Goal: Task Accomplishment & Management: Use online tool/utility

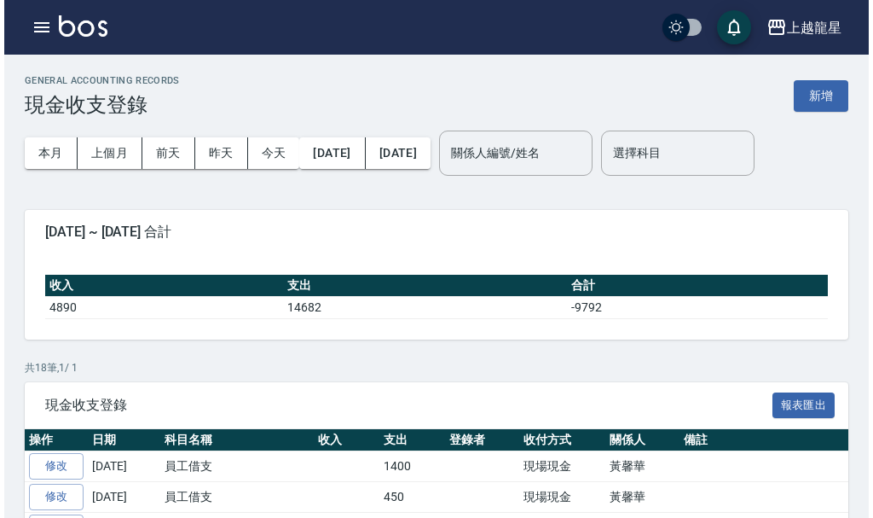
scroll to position [256, 0]
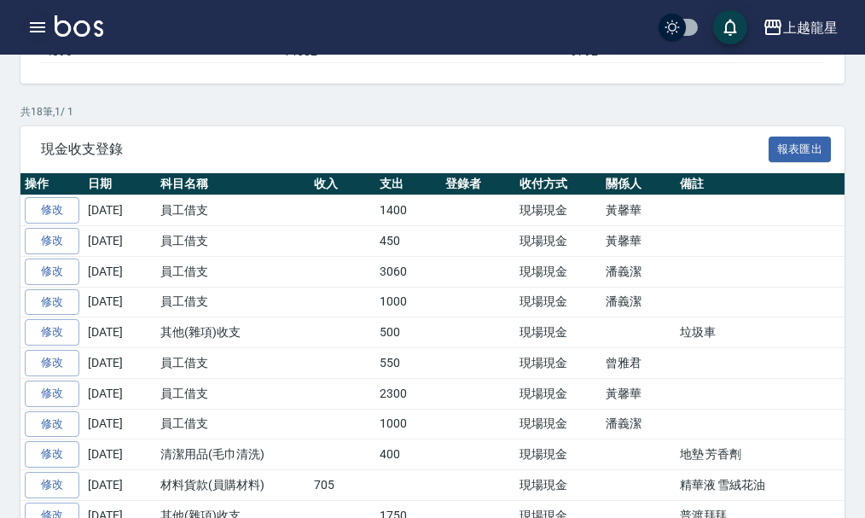
click at [39, 25] on icon "button" at bounding box center [37, 27] width 20 height 20
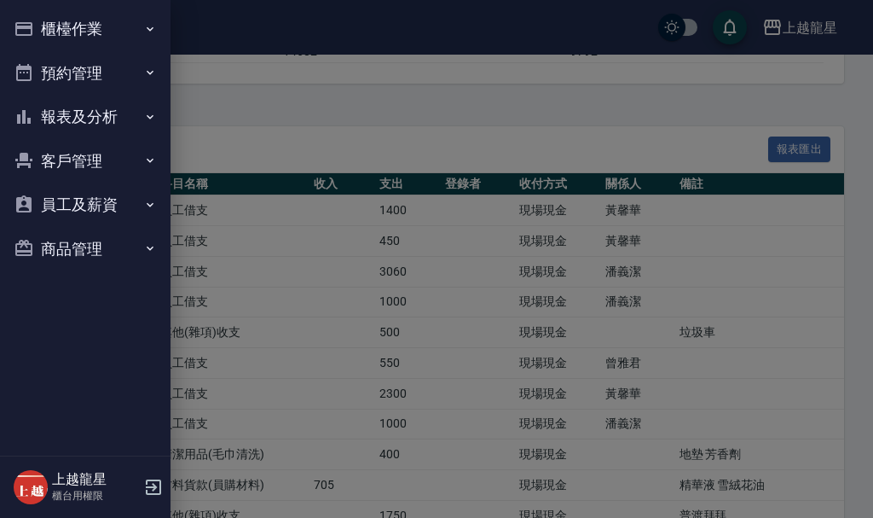
click at [39, 26] on button "櫃檯作業" at bounding box center [85, 29] width 157 height 44
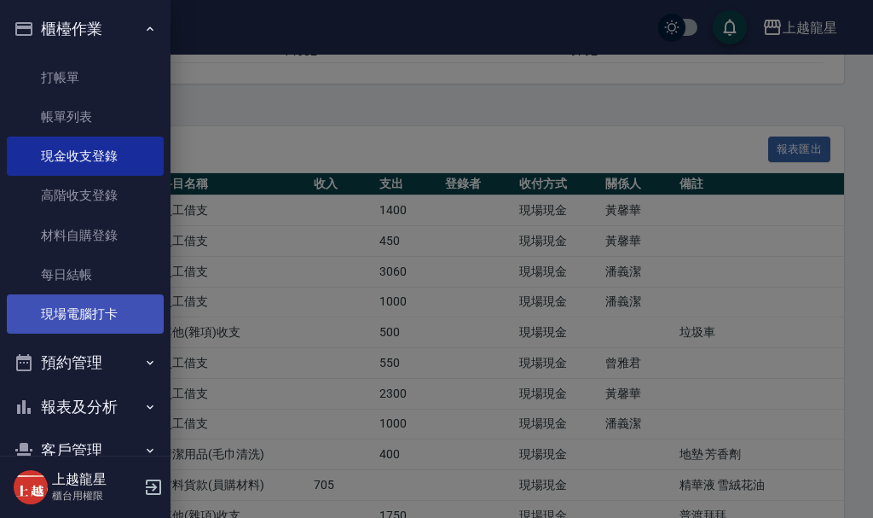
click at [68, 318] on link "現場電腦打卡" at bounding box center [85, 313] width 157 height 39
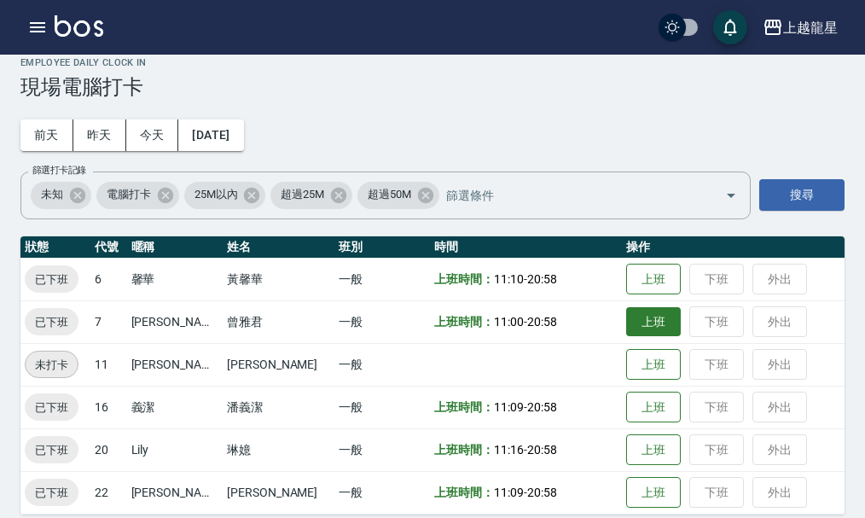
scroll to position [35, 0]
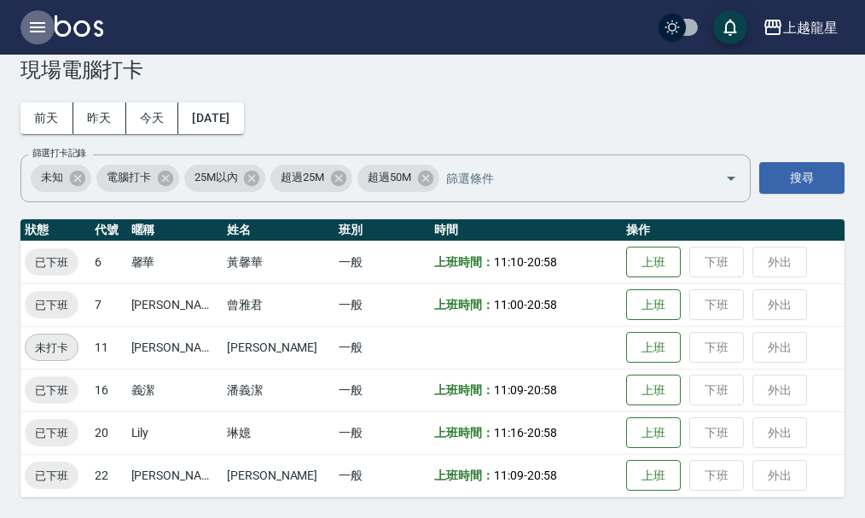
click at [37, 20] on icon "button" at bounding box center [37, 27] width 20 height 20
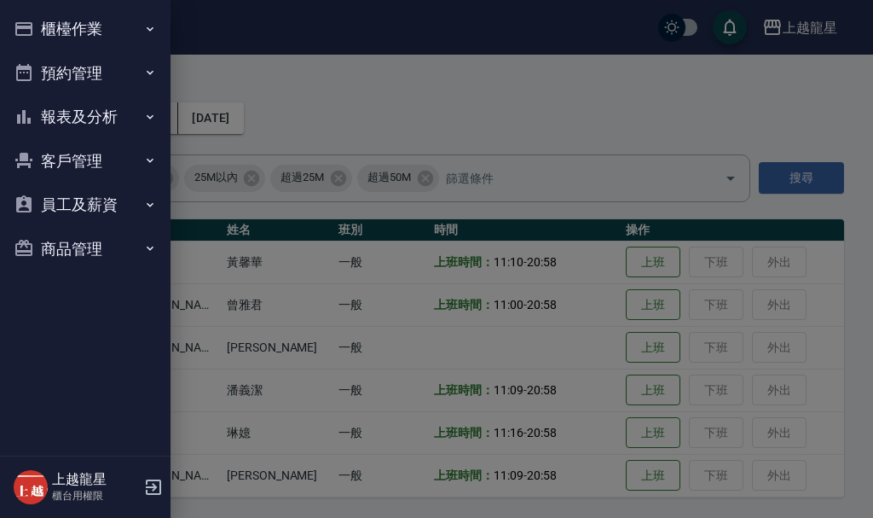
click at [349, 100] on div at bounding box center [436, 259] width 873 height 518
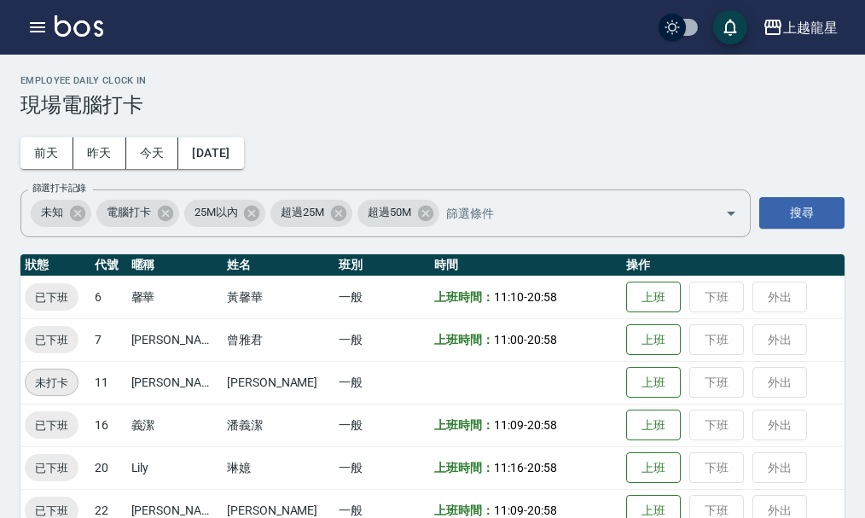
scroll to position [35, 0]
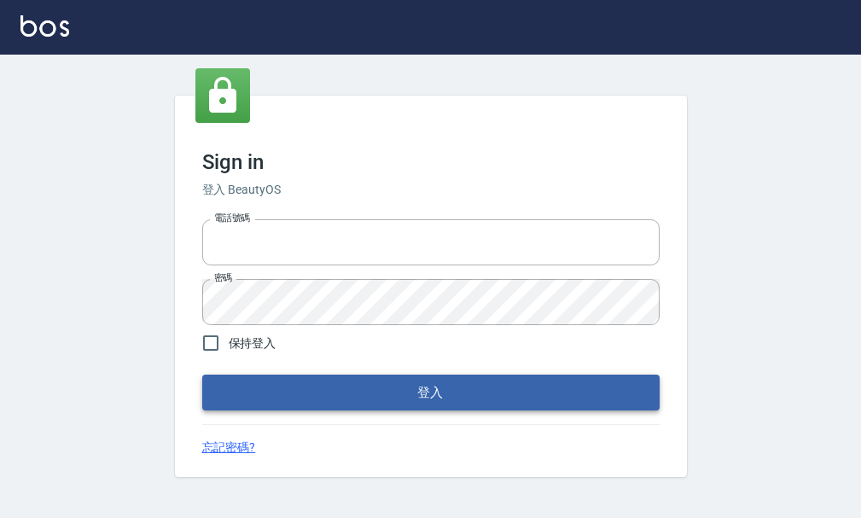
type input "25033354"
click at [392, 391] on button "登入" at bounding box center [430, 392] width 457 height 36
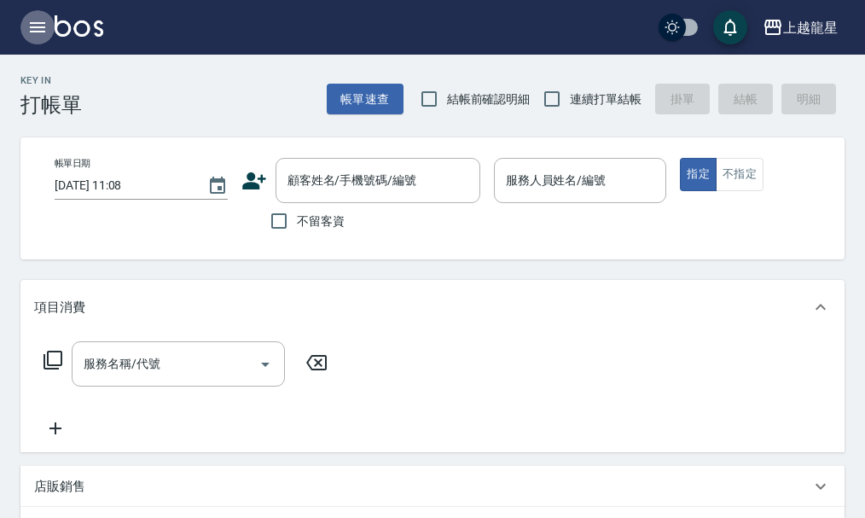
click at [34, 29] on icon "button" at bounding box center [37, 27] width 20 height 20
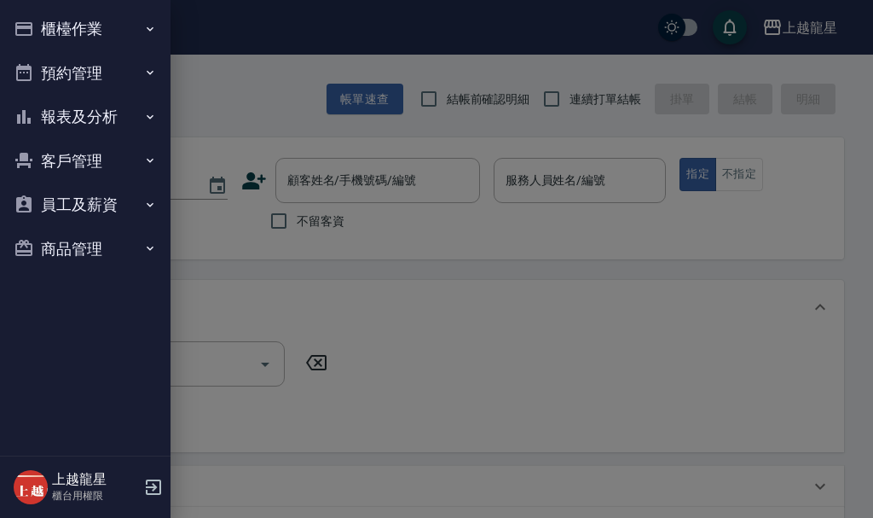
click at [34, 29] on button "櫃檯作業" at bounding box center [85, 29] width 157 height 44
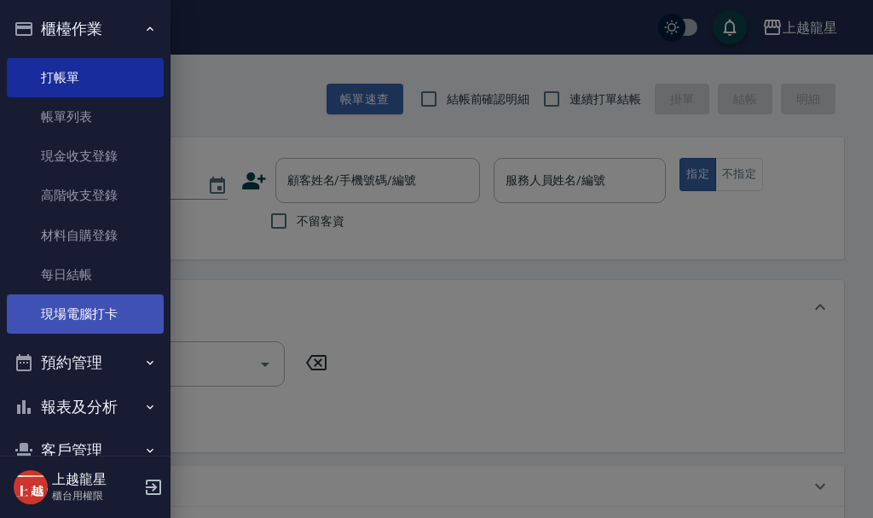
click at [90, 319] on link "現場電腦打卡" at bounding box center [85, 313] width 157 height 39
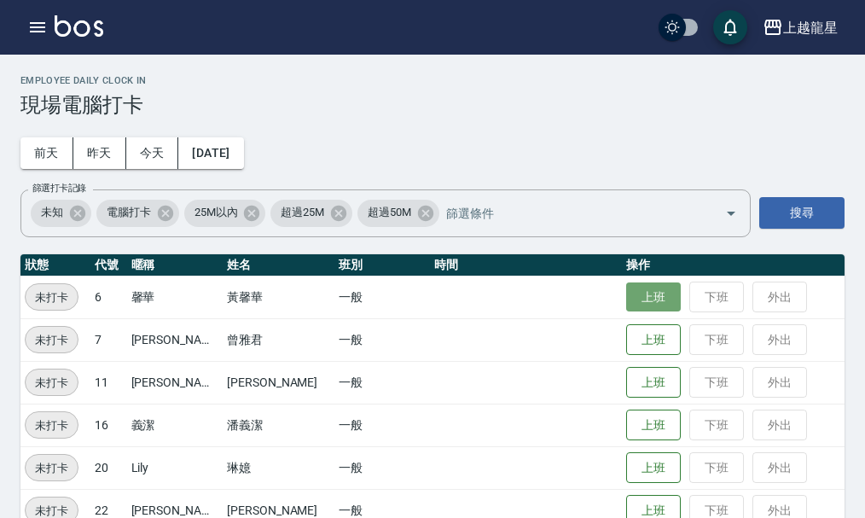
click at [646, 300] on button "上班" at bounding box center [653, 297] width 55 height 30
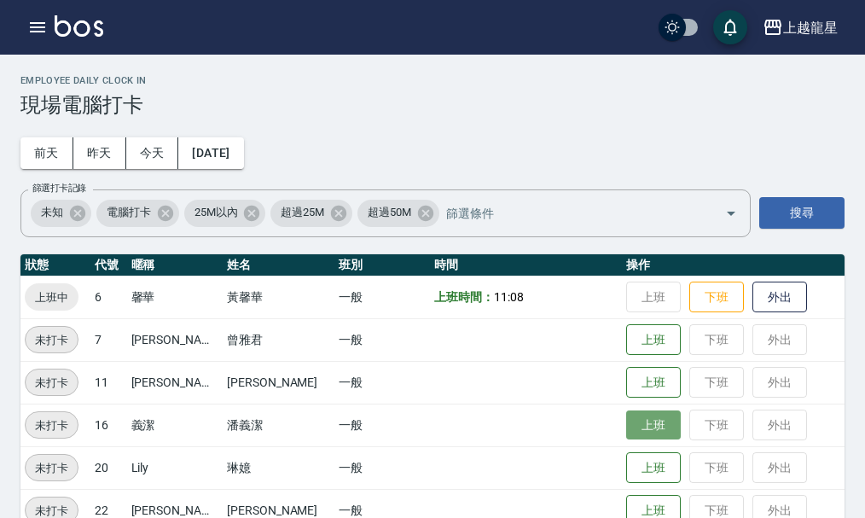
click at [650, 427] on button "上班" at bounding box center [653, 425] width 55 height 30
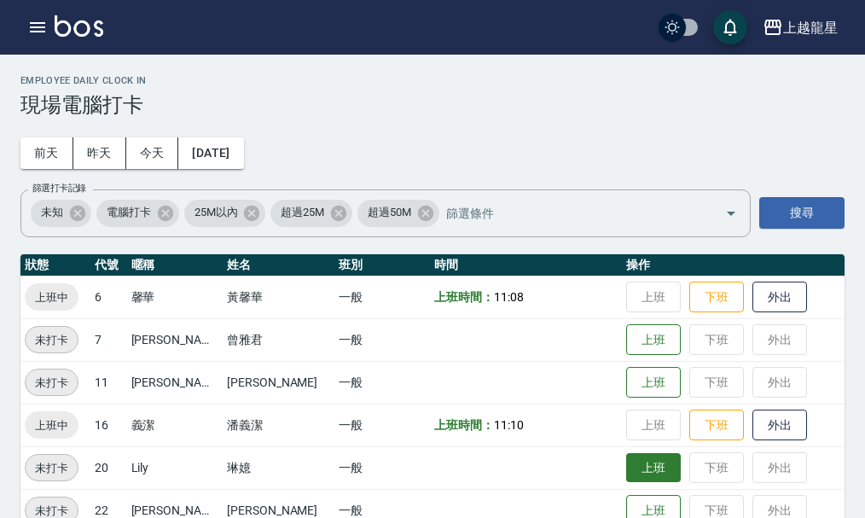
click at [645, 476] on button "上班" at bounding box center [653, 468] width 55 height 30
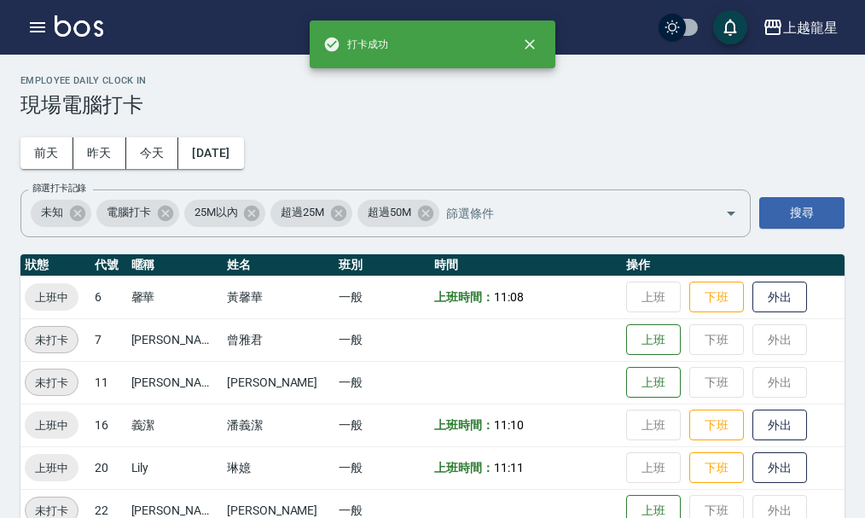
scroll to position [35, 0]
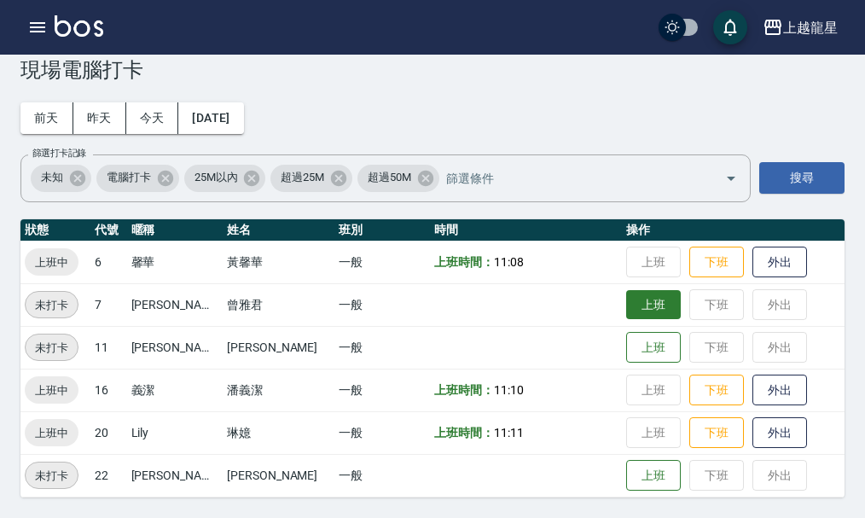
click at [633, 295] on button "上班" at bounding box center [653, 305] width 55 height 30
